Goal: Task Accomplishment & Management: Use online tool/utility

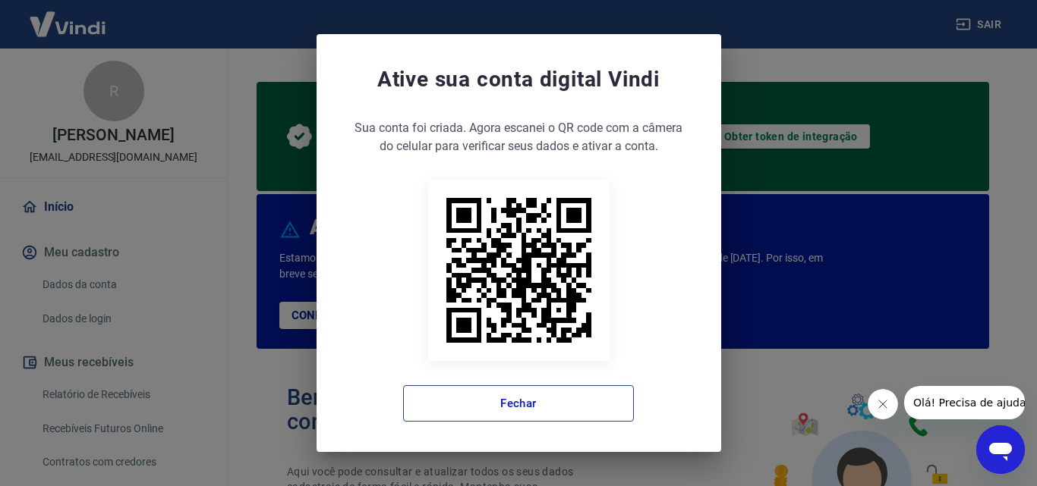
click at [530, 409] on button "Fechar" at bounding box center [518, 404] width 231 height 36
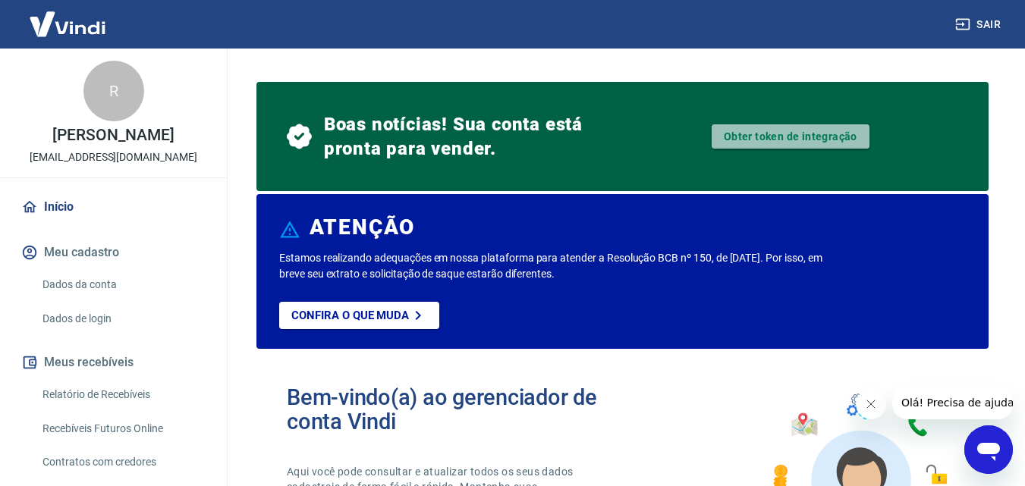
click at [853, 137] on link "Obter token de integração" at bounding box center [791, 136] width 158 height 24
